Goal: Navigation & Orientation: Find specific page/section

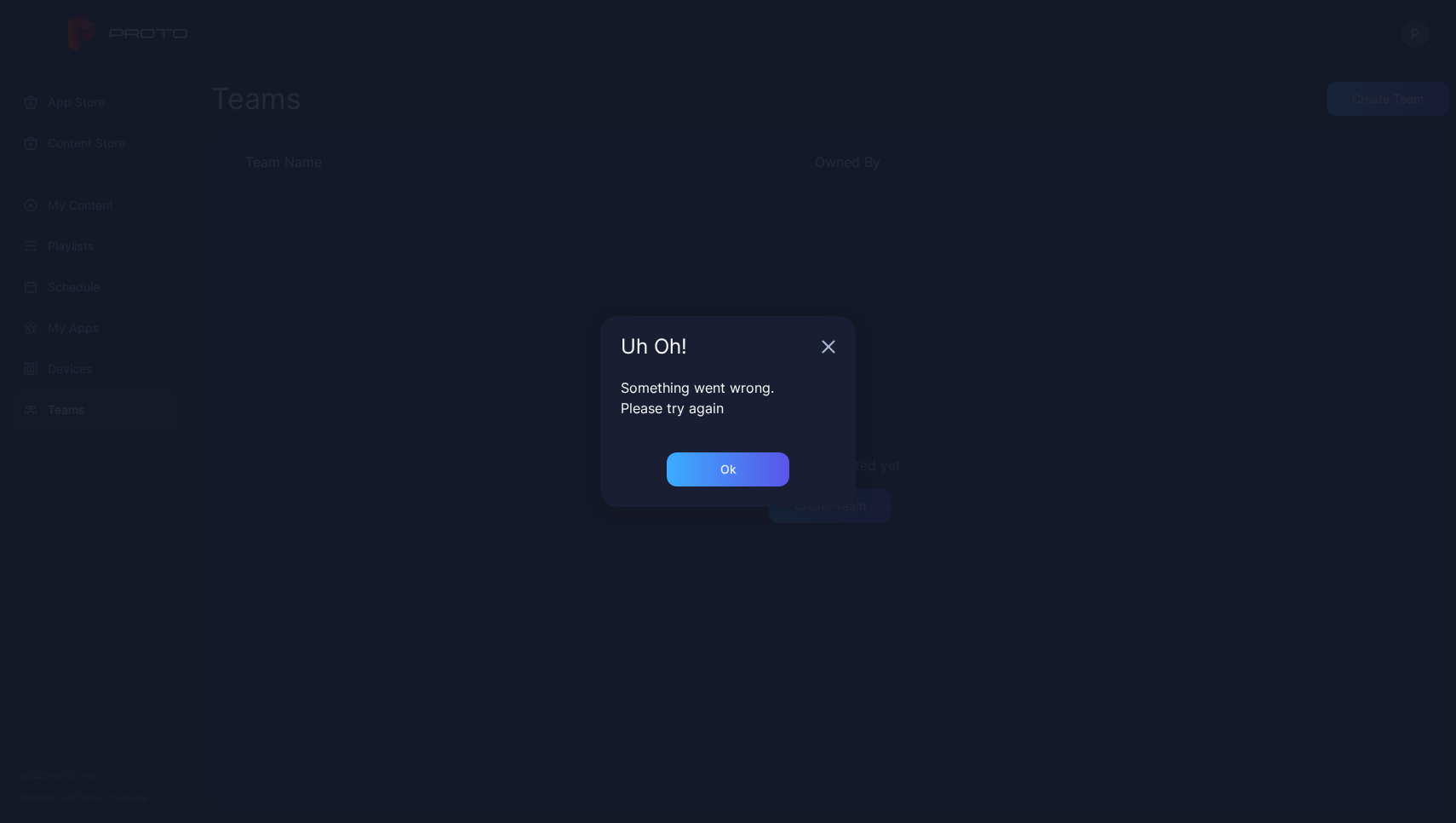
click at [747, 469] on div "Ok" at bounding box center [728, 469] width 123 height 35
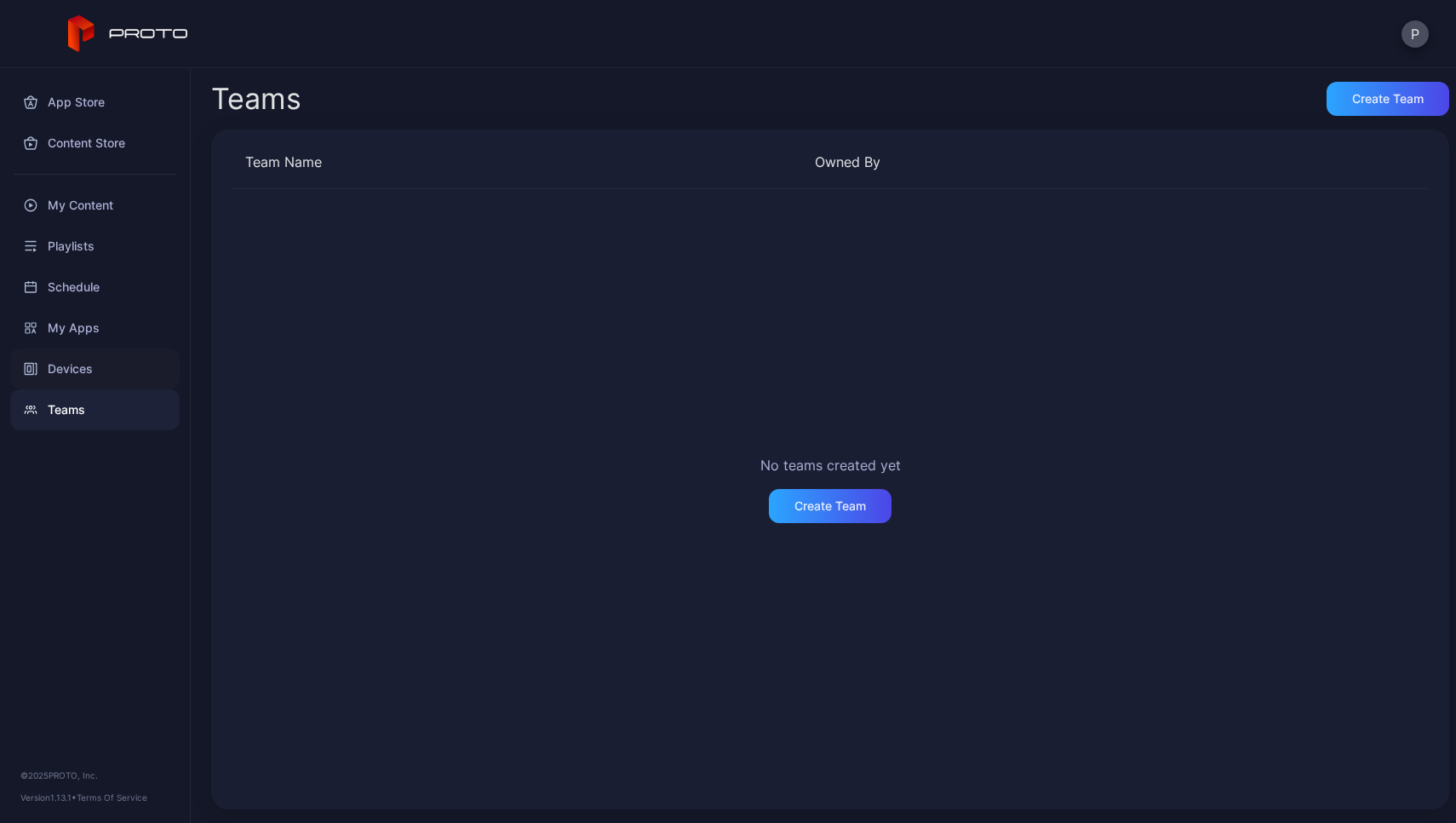
click at [68, 366] on div "Devices" at bounding box center [95, 368] width 170 height 41
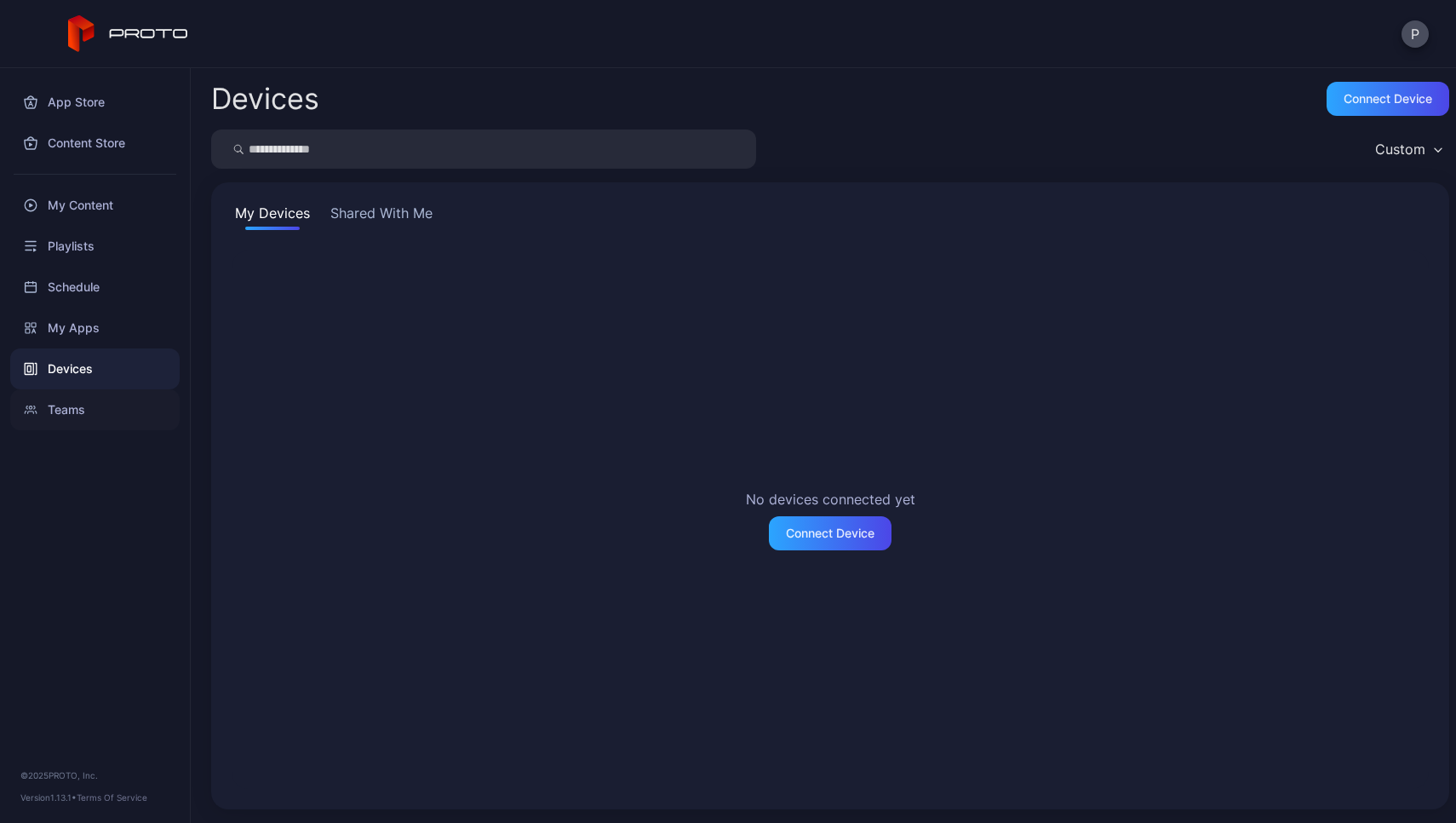
click at [68, 399] on div "Teams" at bounding box center [95, 410] width 170 height 41
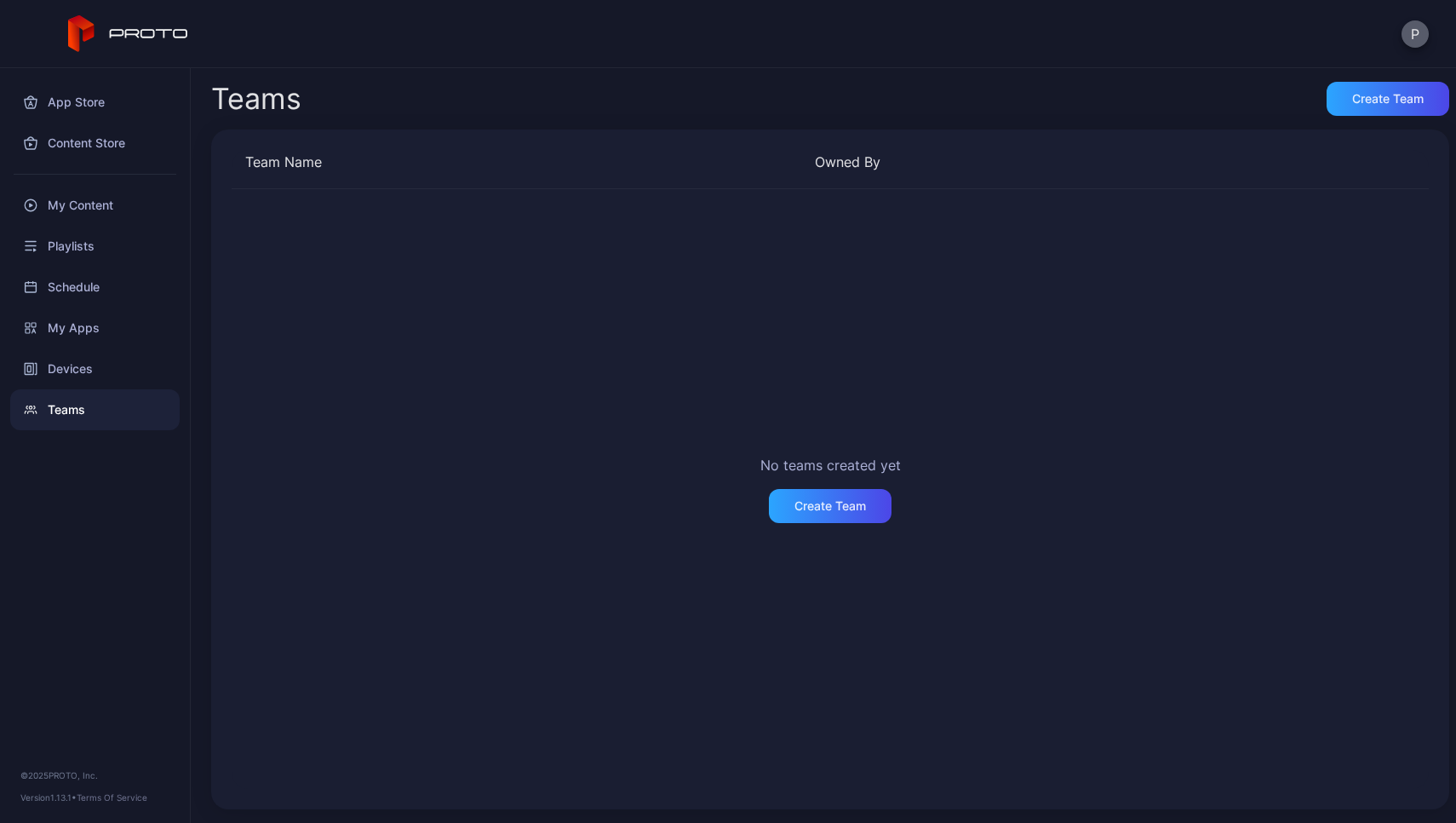
click at [1415, 31] on button "P" at bounding box center [1415, 34] width 27 height 27
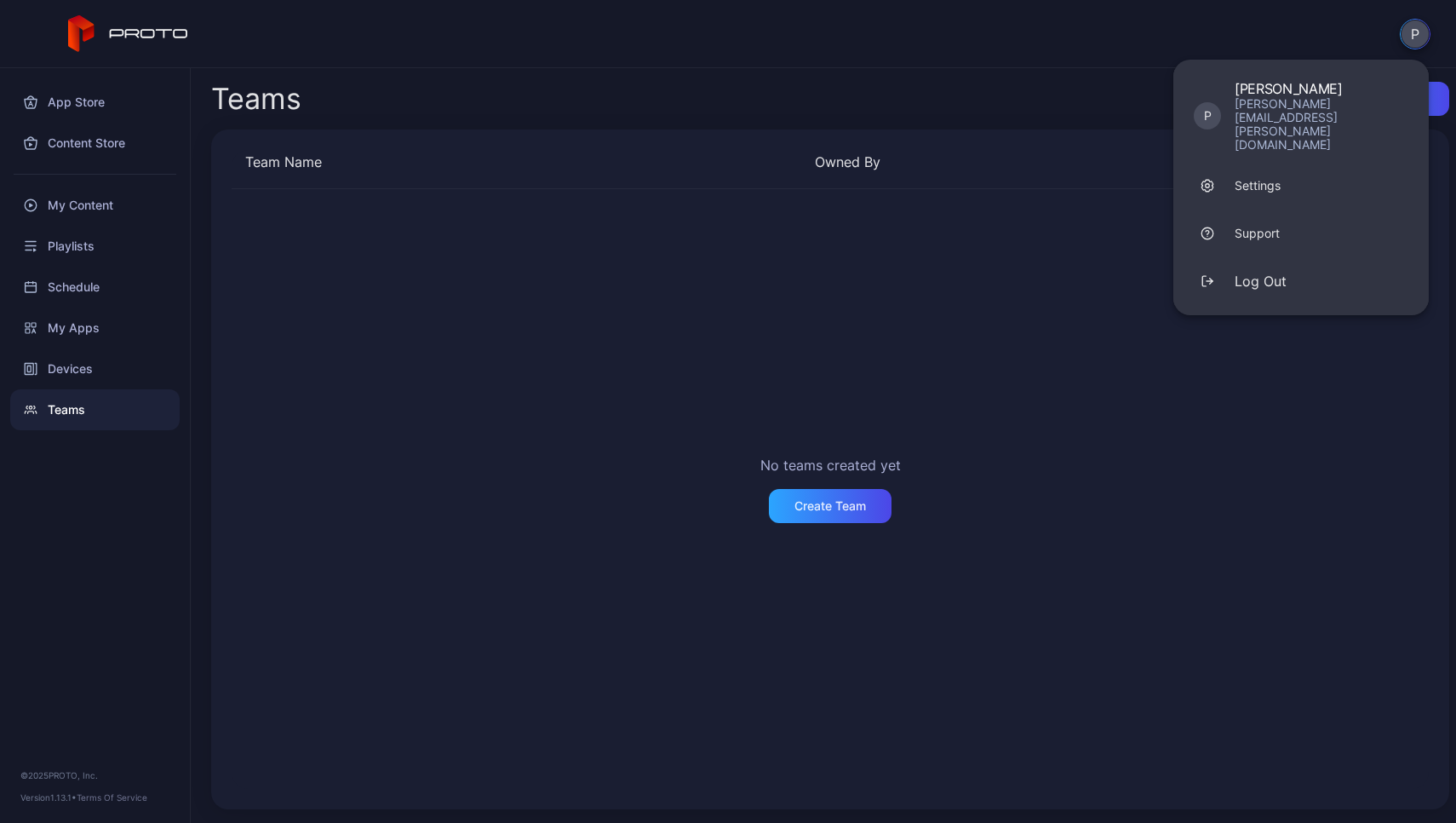
click at [1262, 48] on div "P P [PERSON_NAME] [PERSON_NAME][EMAIL_ADDRESS][PERSON_NAME][DOMAIN_NAME] Settin…" at bounding box center [728, 34] width 1456 height 68
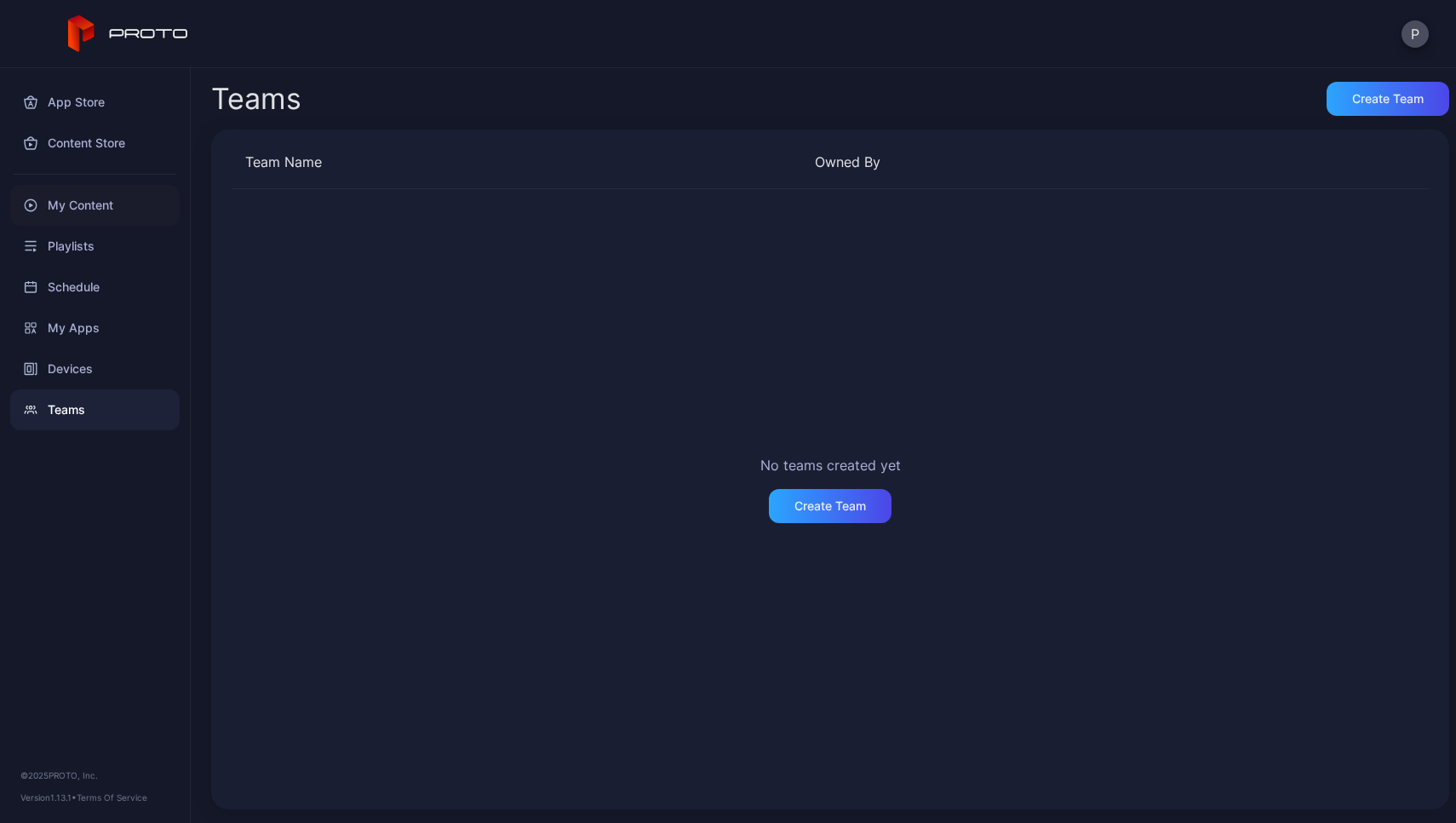
click at [96, 209] on div "My Content" at bounding box center [95, 205] width 170 height 41
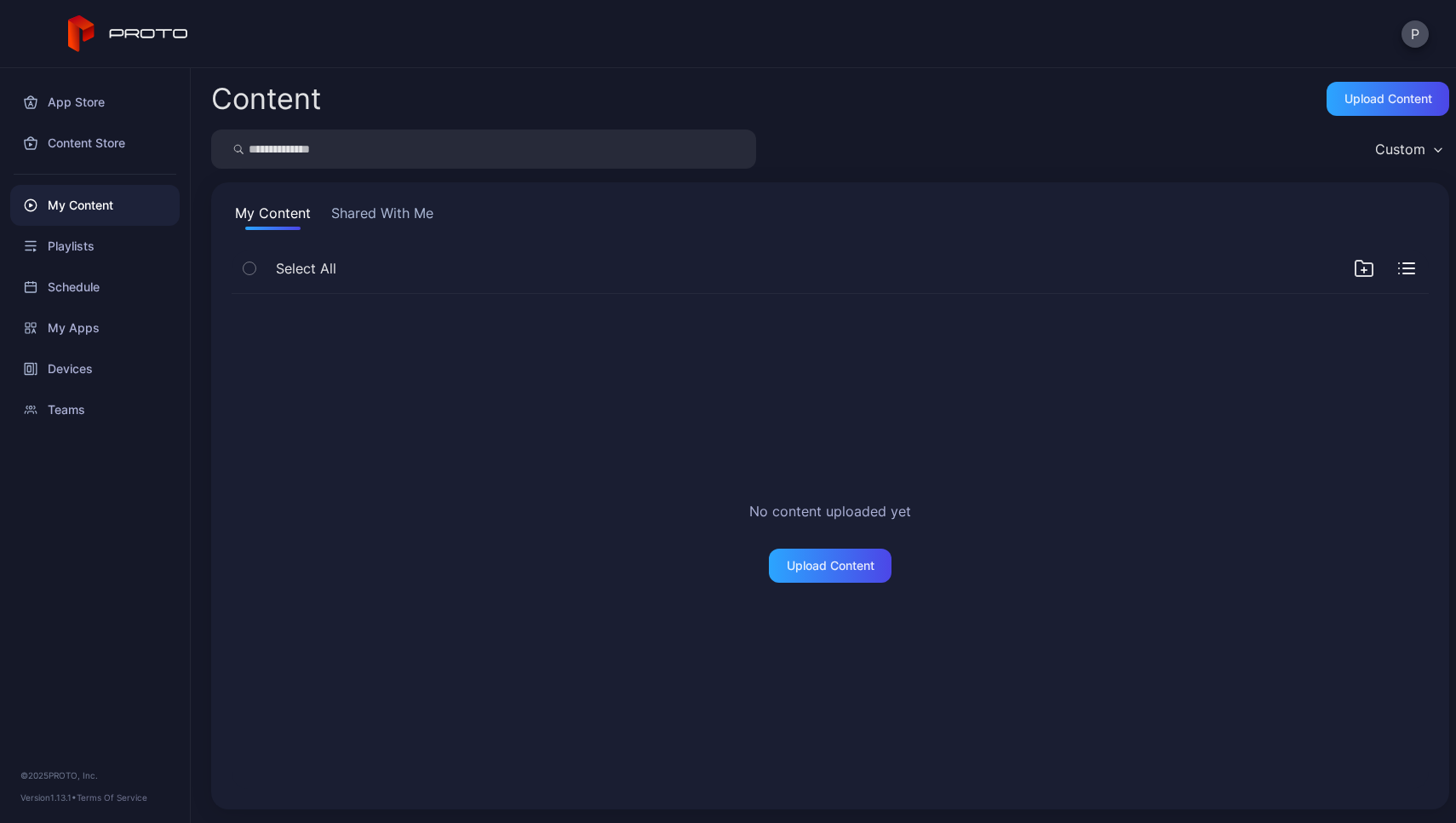
click at [389, 208] on button "Shared With Me" at bounding box center [383, 216] width 109 height 27
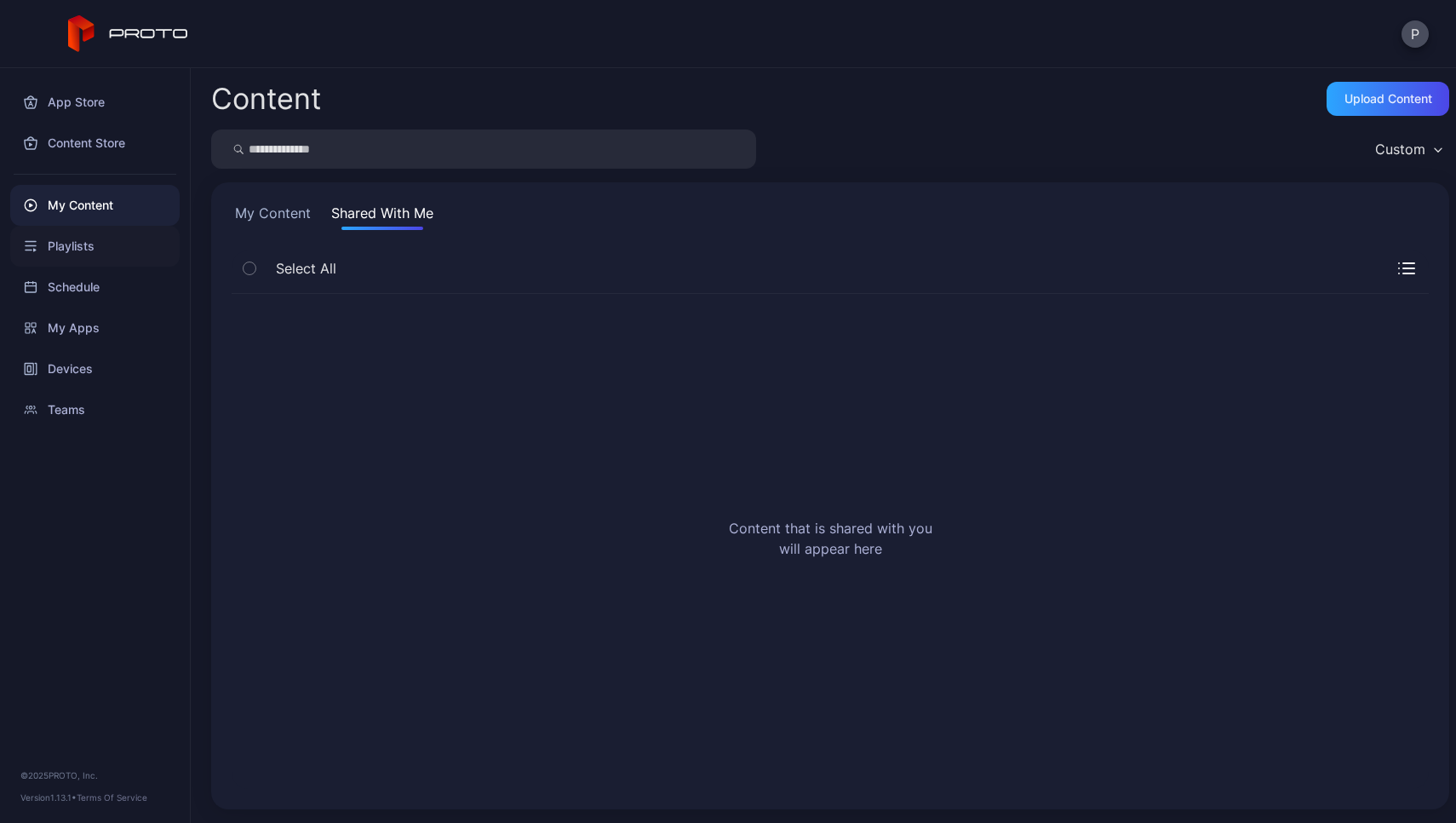
click at [95, 245] on div "Playlists" at bounding box center [95, 246] width 170 height 41
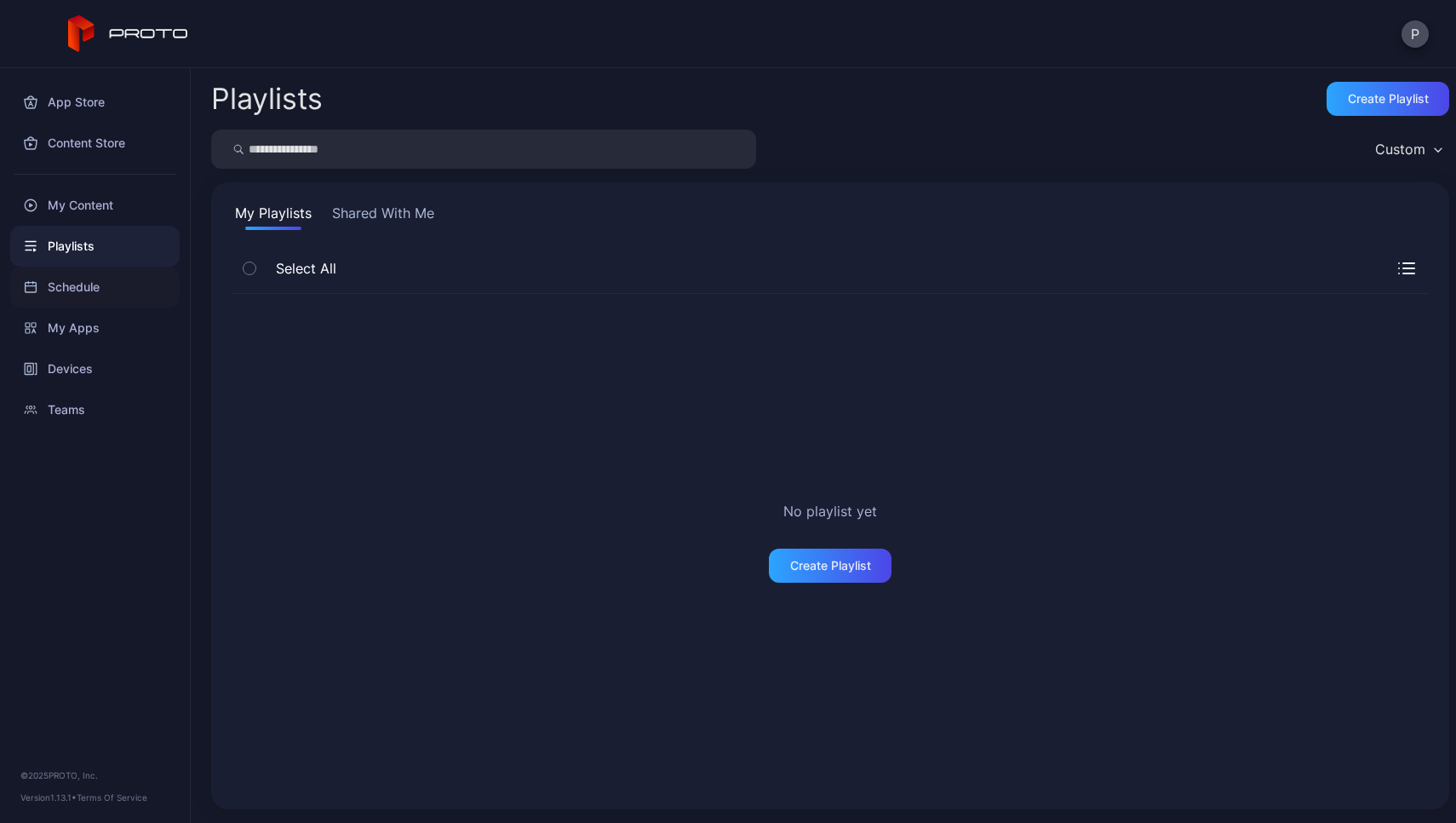
click at [93, 277] on div "Schedule" at bounding box center [95, 287] width 170 height 41
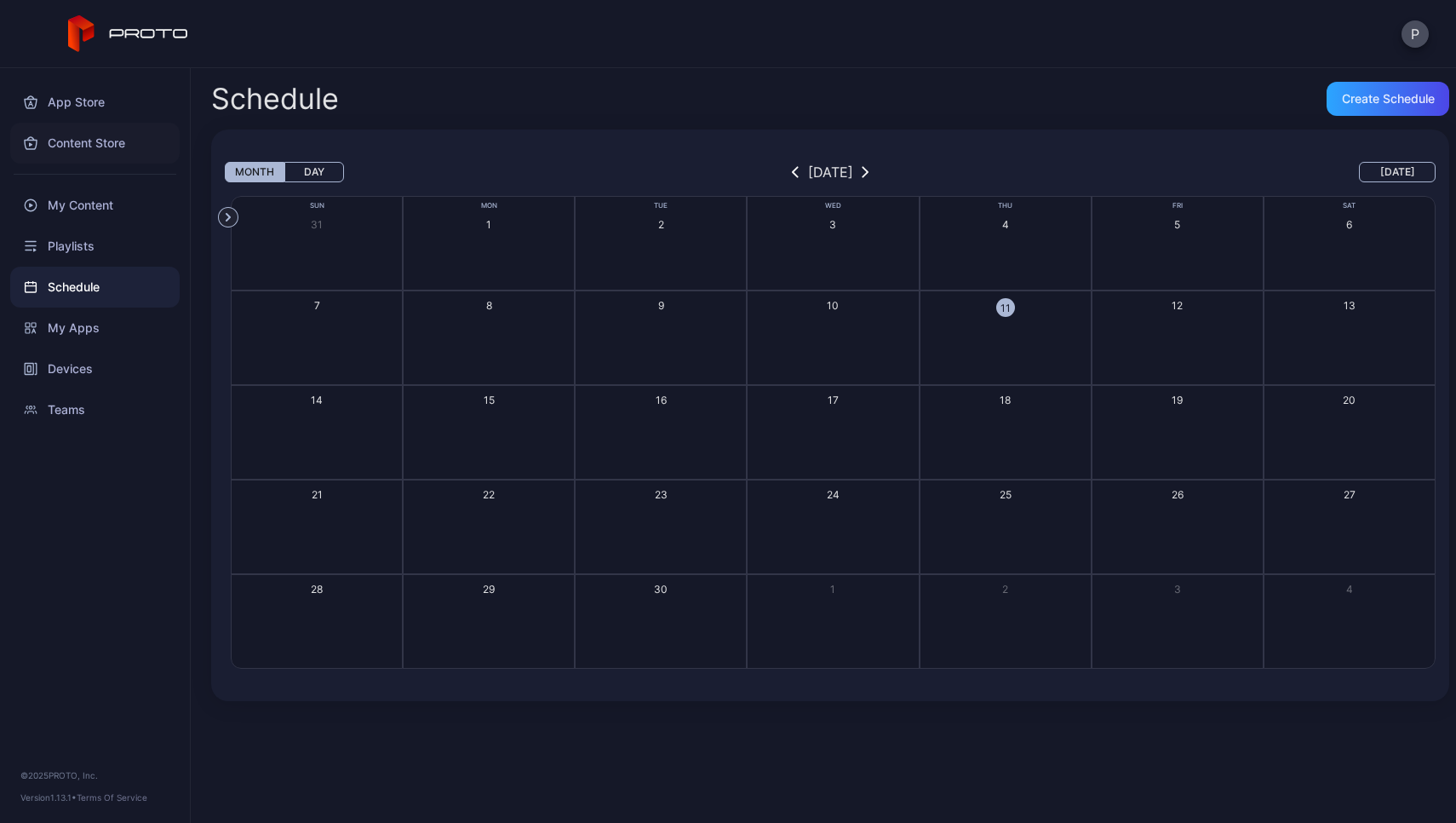
click at [110, 142] on div "Content Store" at bounding box center [95, 143] width 170 height 41
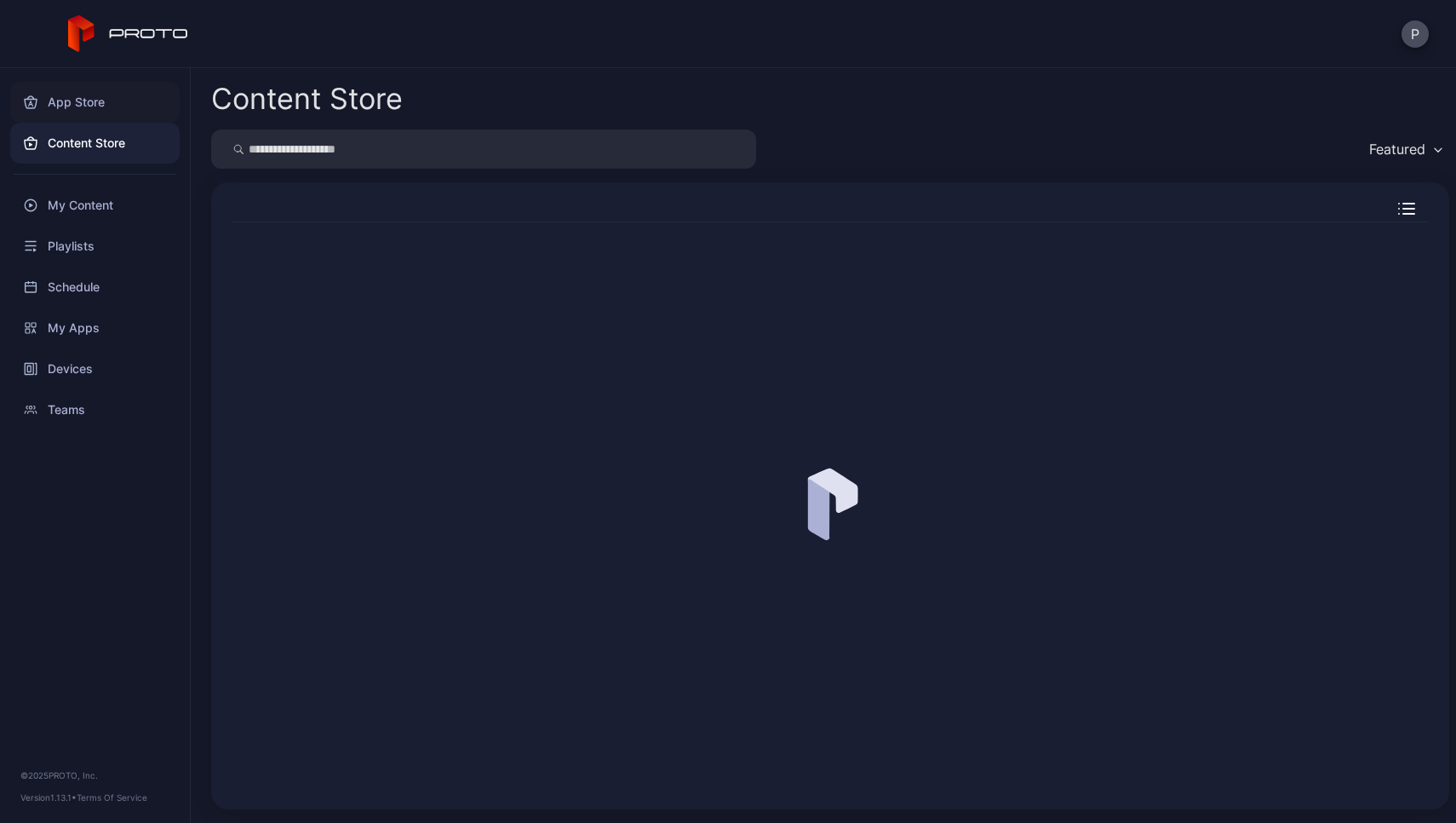
click at [94, 115] on div "App Store" at bounding box center [95, 102] width 170 height 41
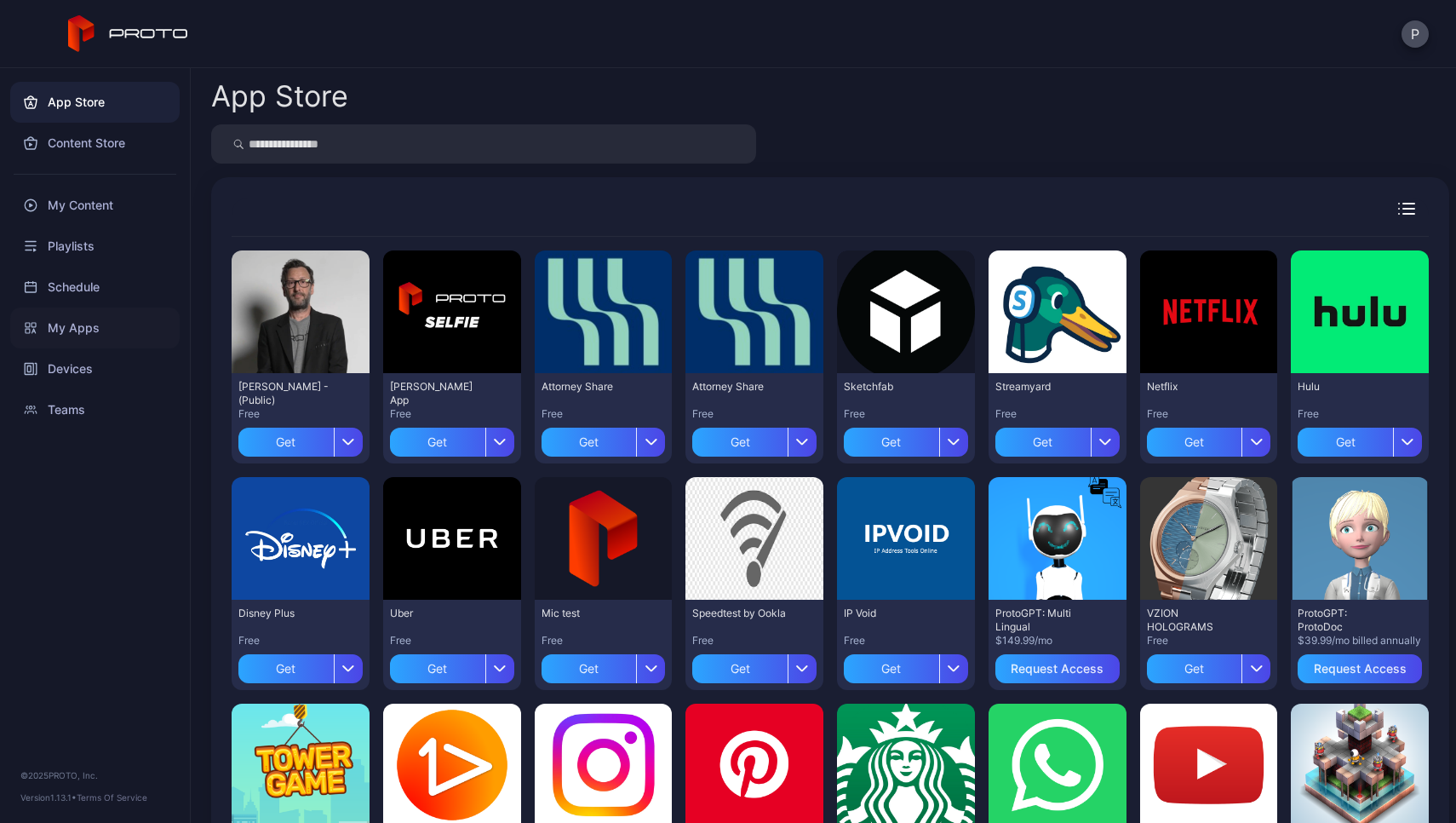
click at [82, 335] on div "My Apps" at bounding box center [95, 327] width 170 height 41
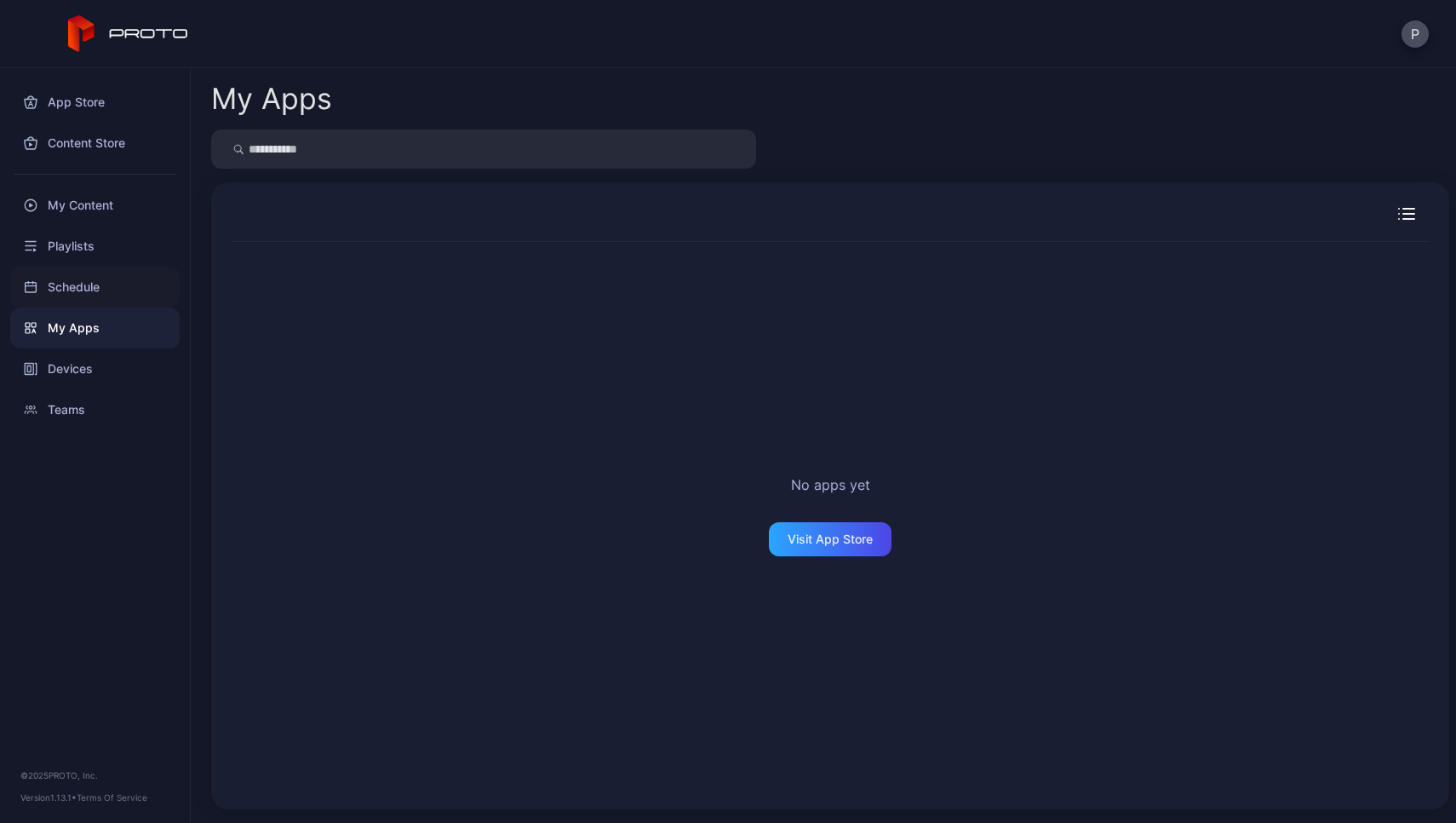
click at [92, 284] on div "Schedule" at bounding box center [95, 287] width 170 height 41
